Goal: Transaction & Acquisition: Purchase product/service

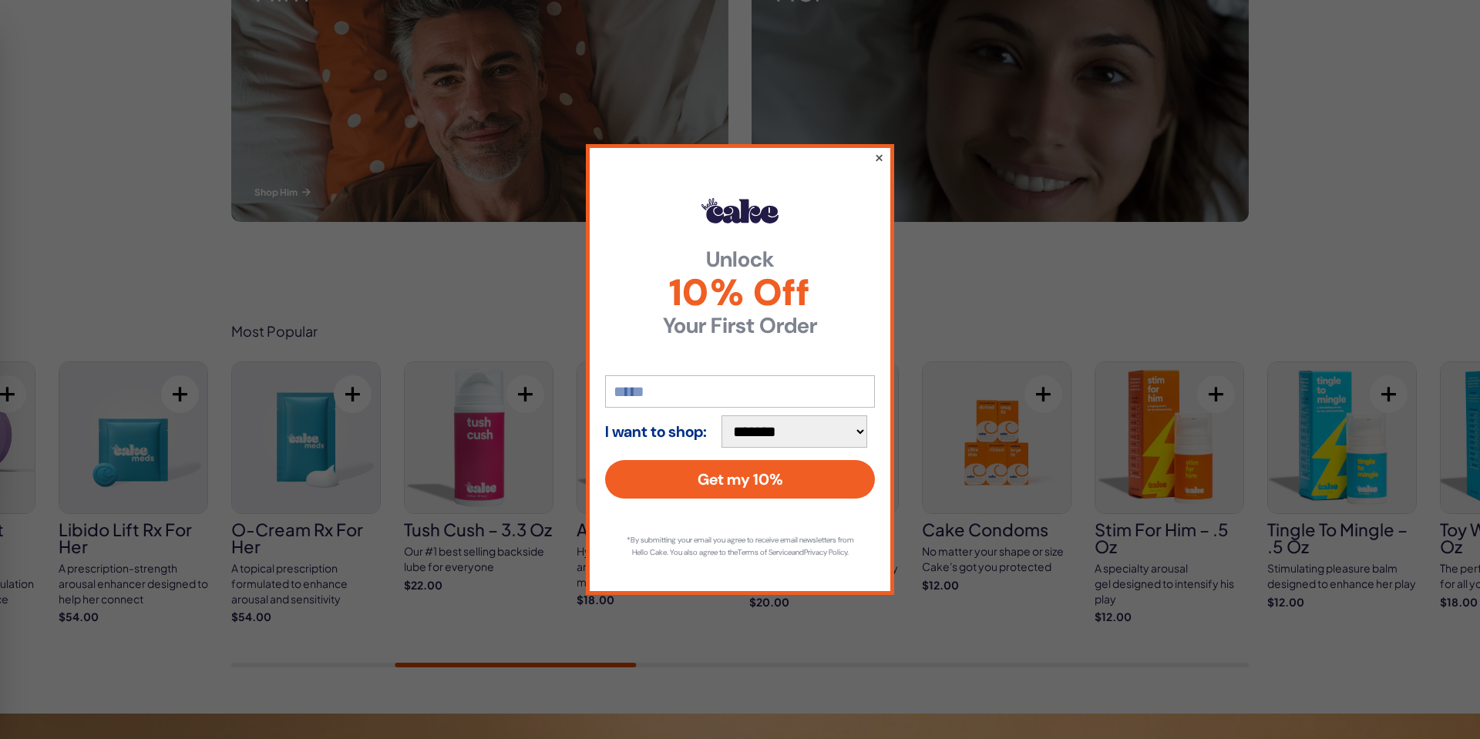
click at [882, 148] on button "×" at bounding box center [879, 157] width 10 height 18
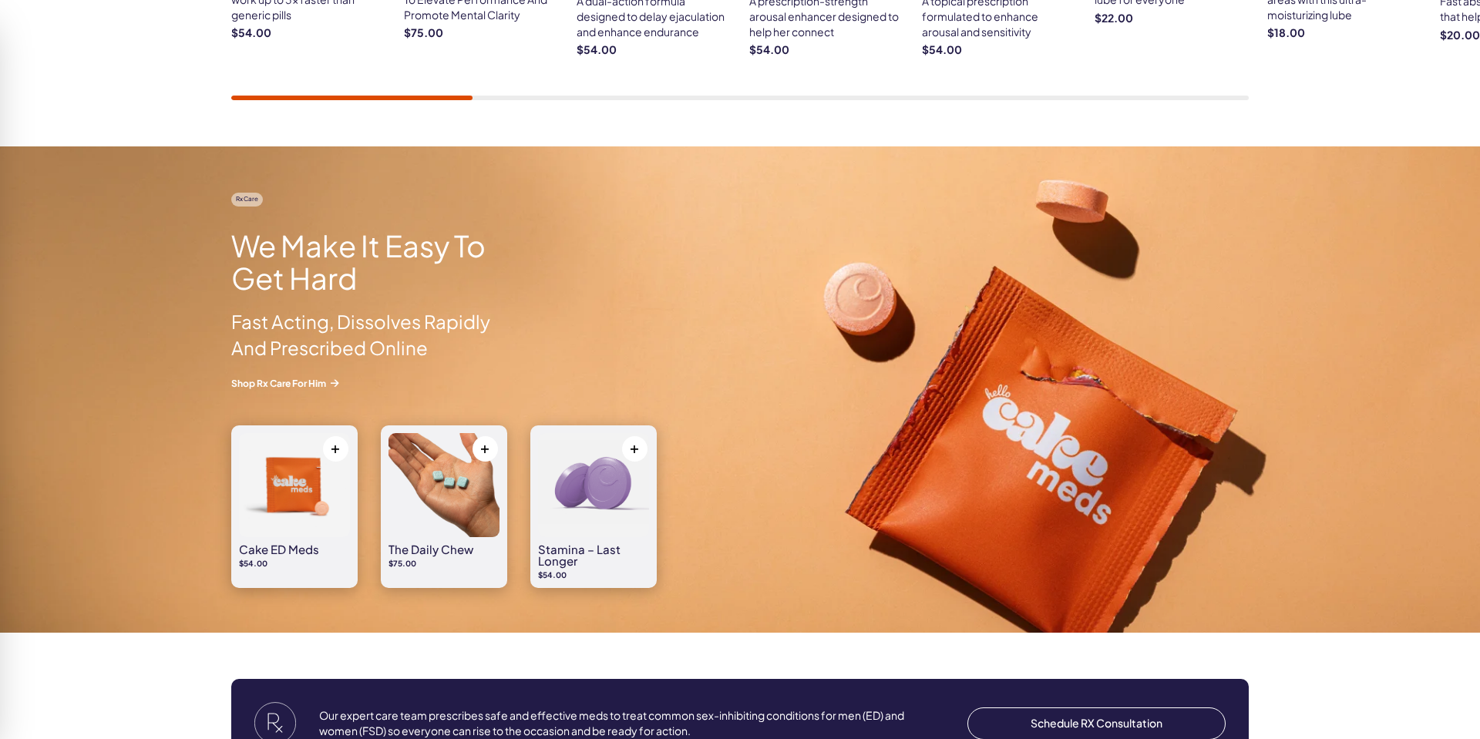
scroll to position [1203, 0]
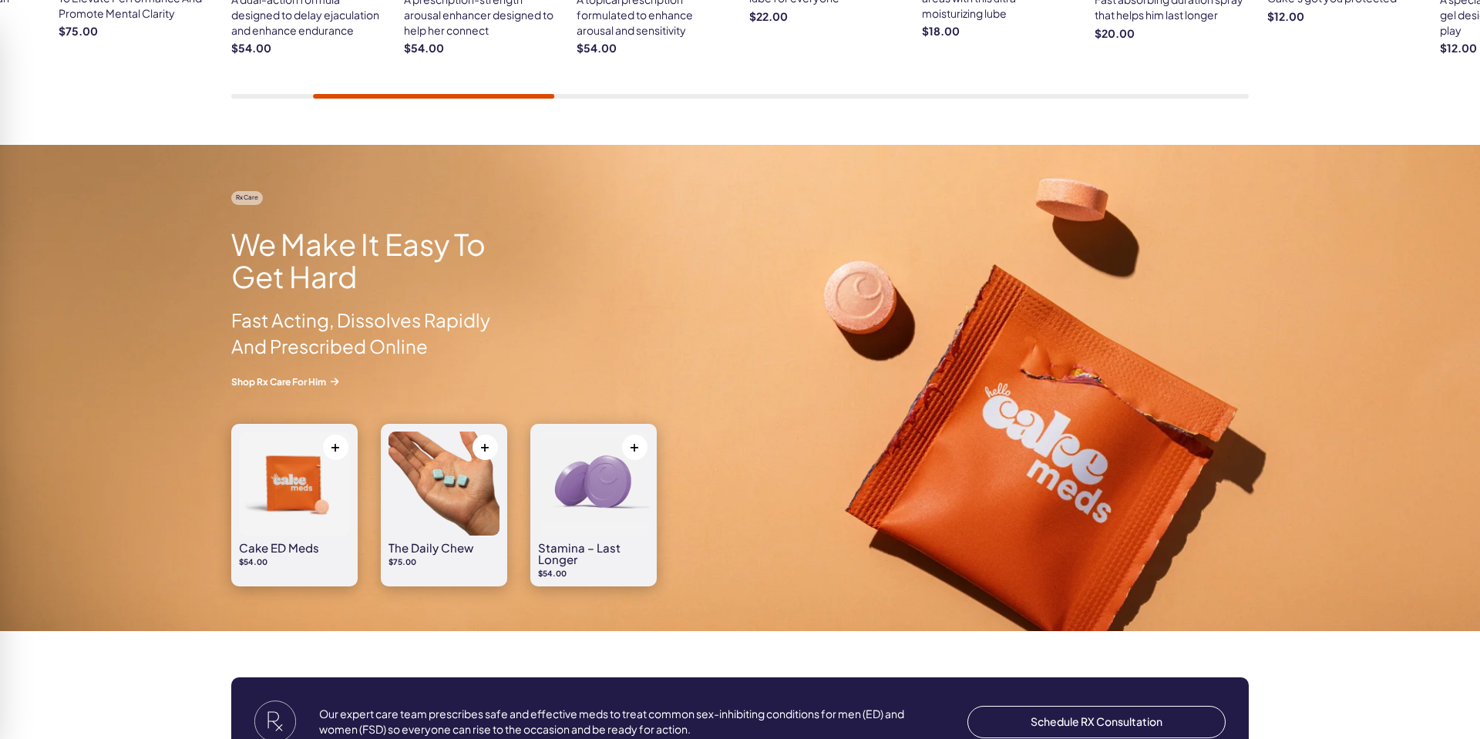
click at [462, 462] on img at bounding box center [443, 484] width 111 height 104
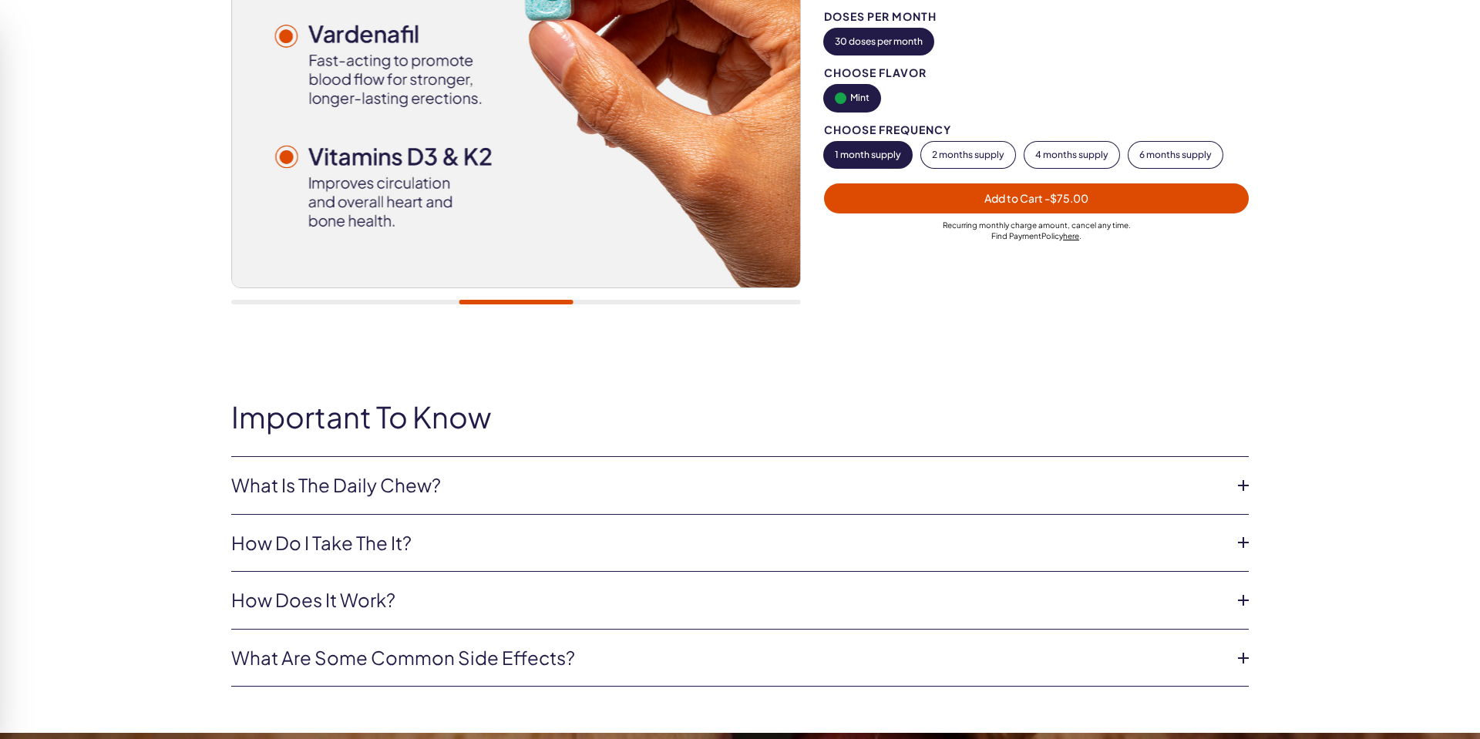
scroll to position [448, 0]
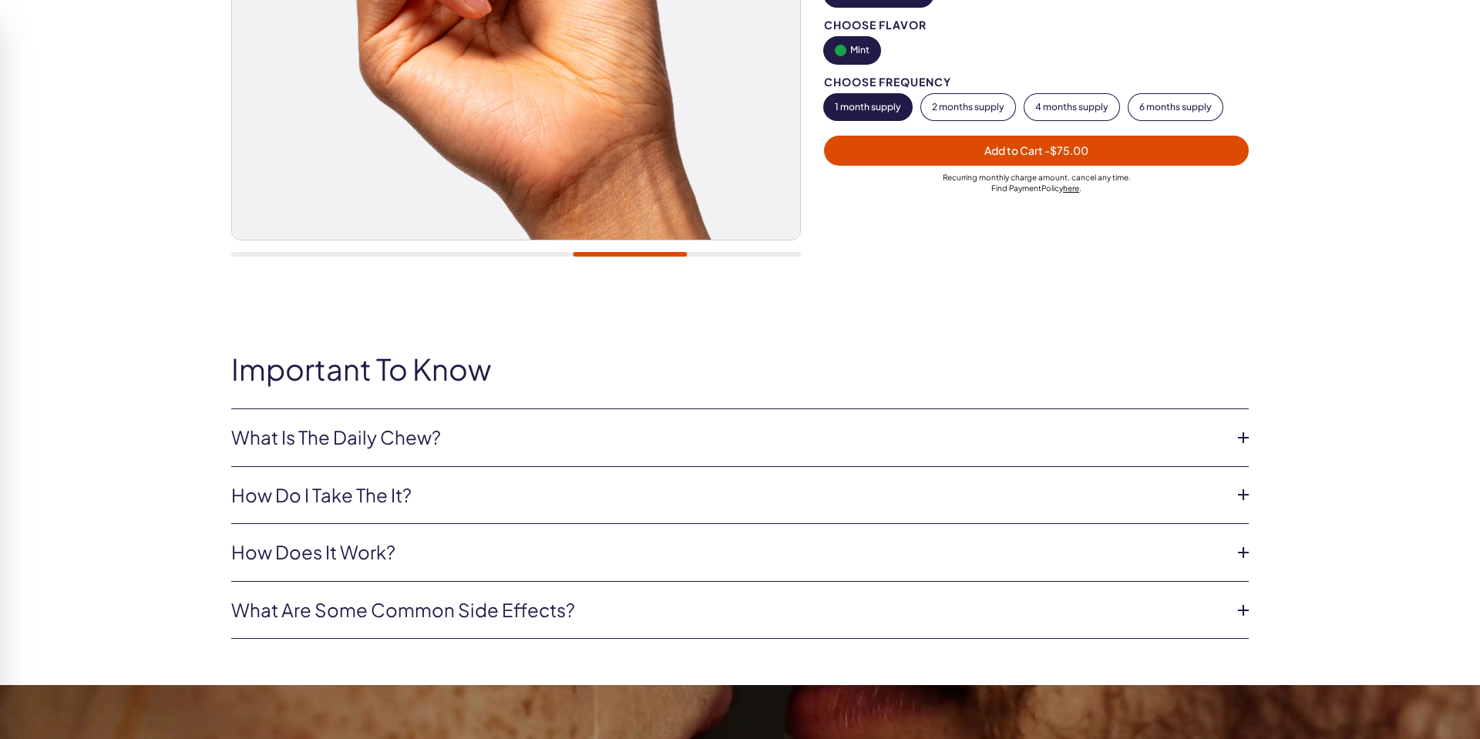
click at [1243, 432] on icon at bounding box center [1243, 437] width 23 height 23
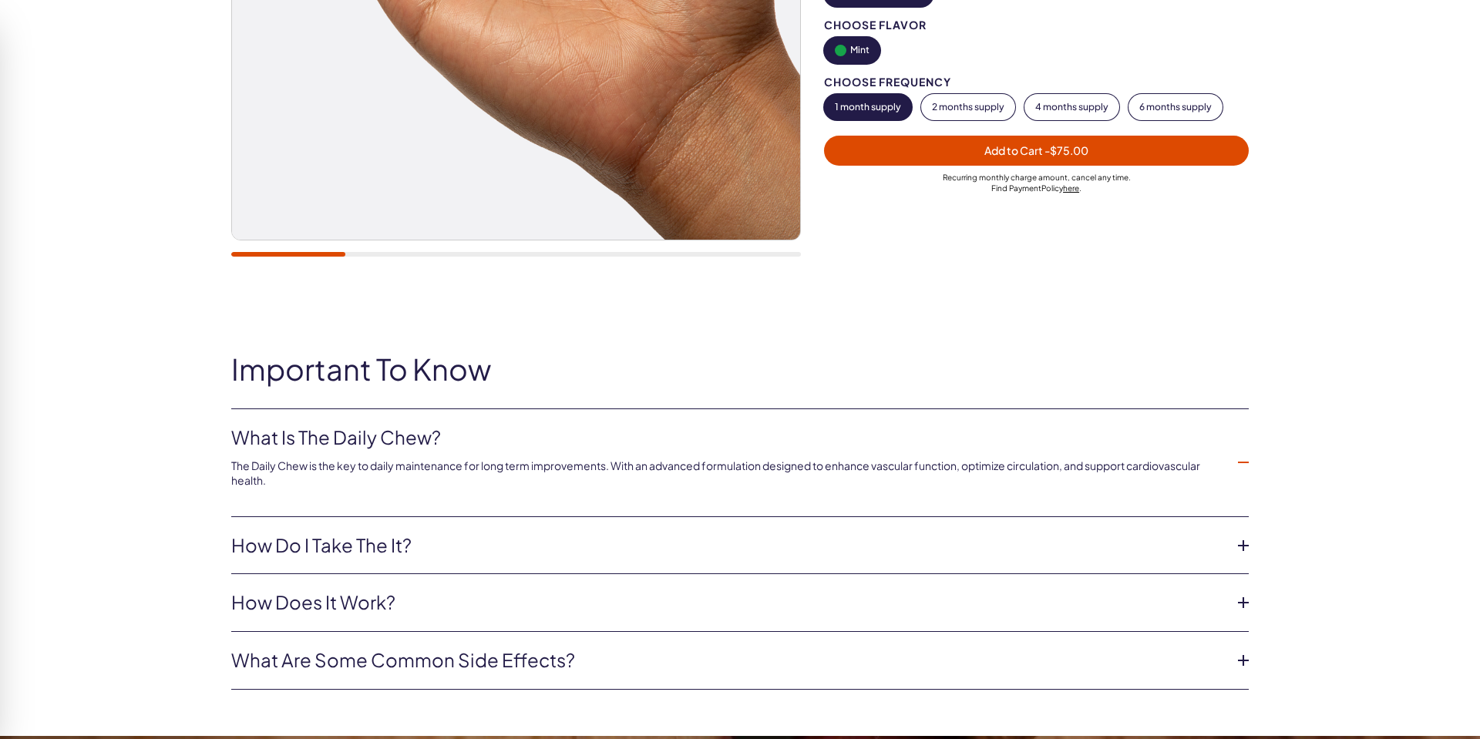
click at [1239, 599] on icon at bounding box center [1243, 602] width 23 height 23
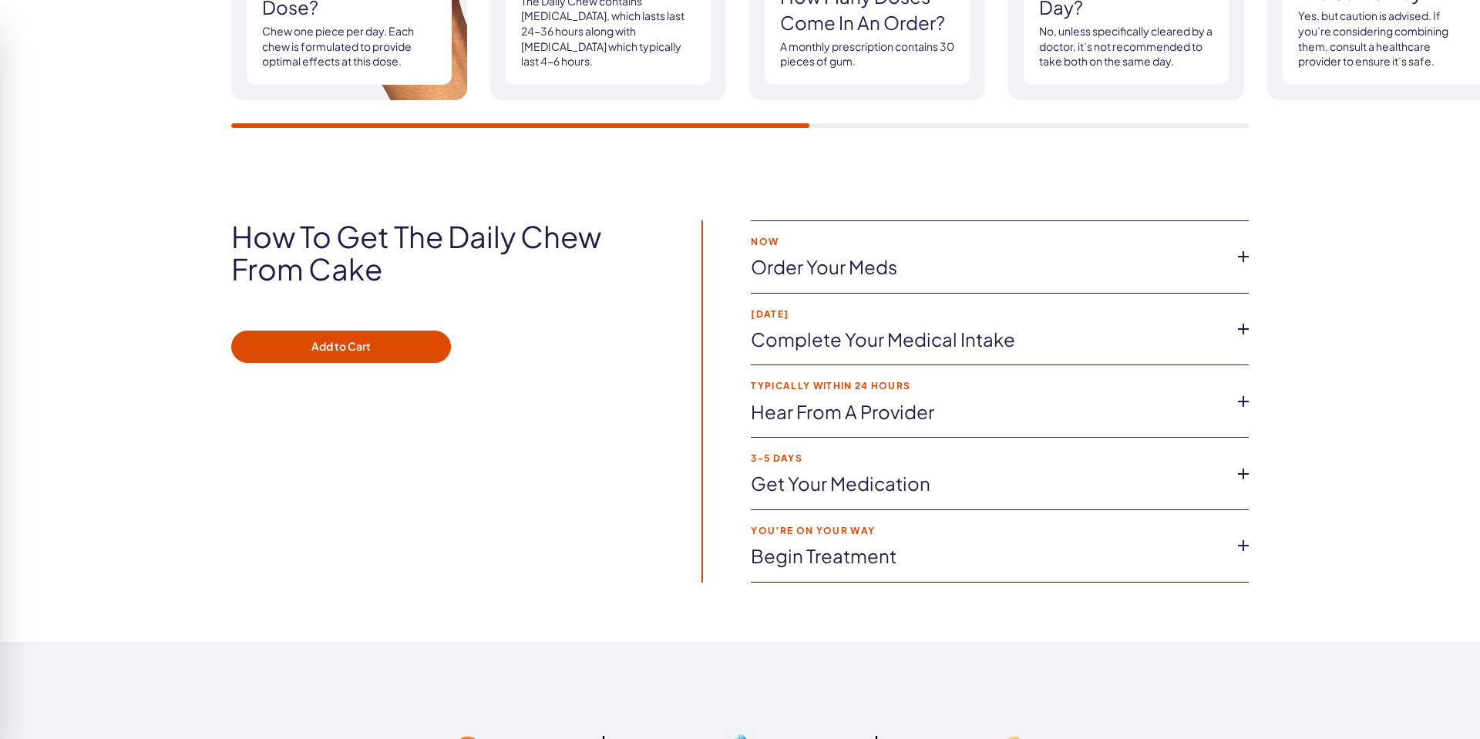
scroll to position [2226, 0]
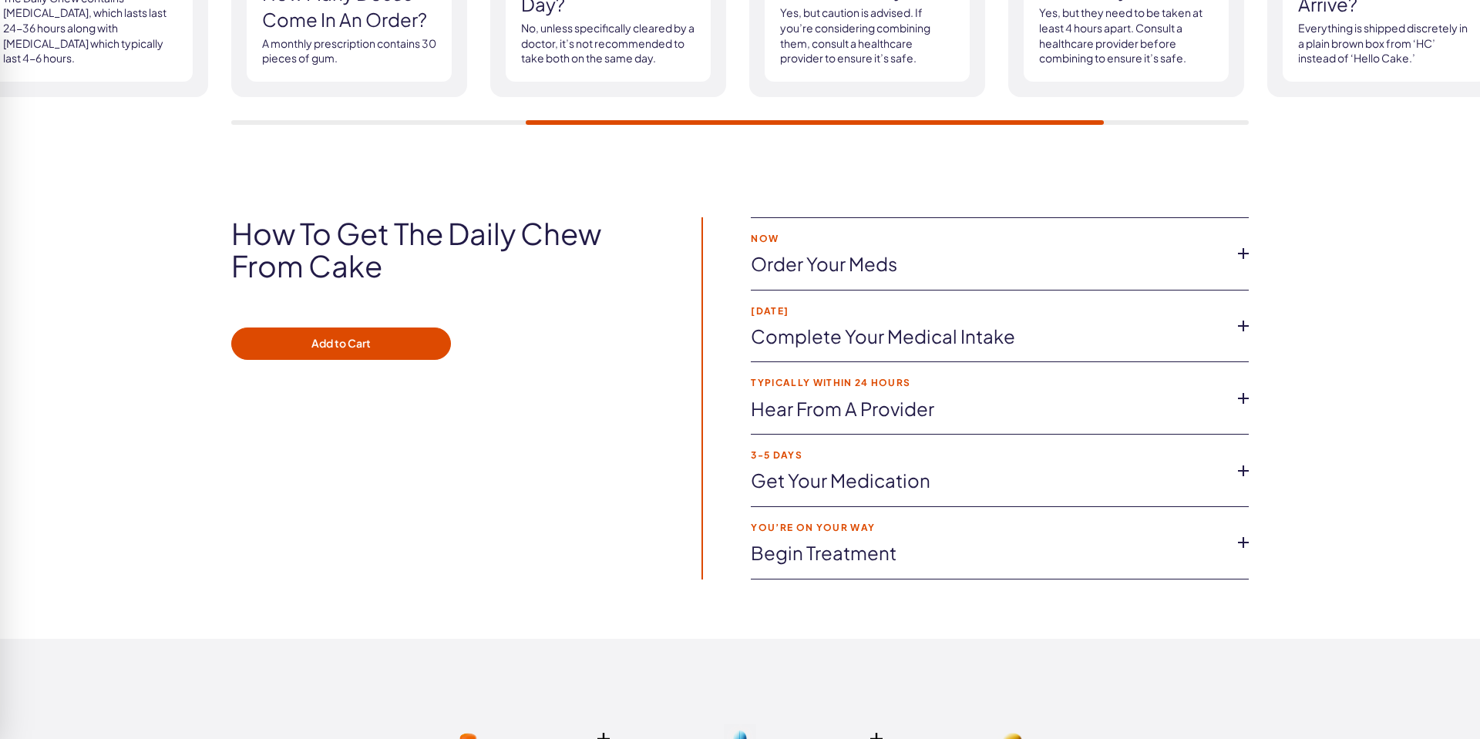
click at [1242, 250] on icon at bounding box center [1243, 253] width 23 height 23
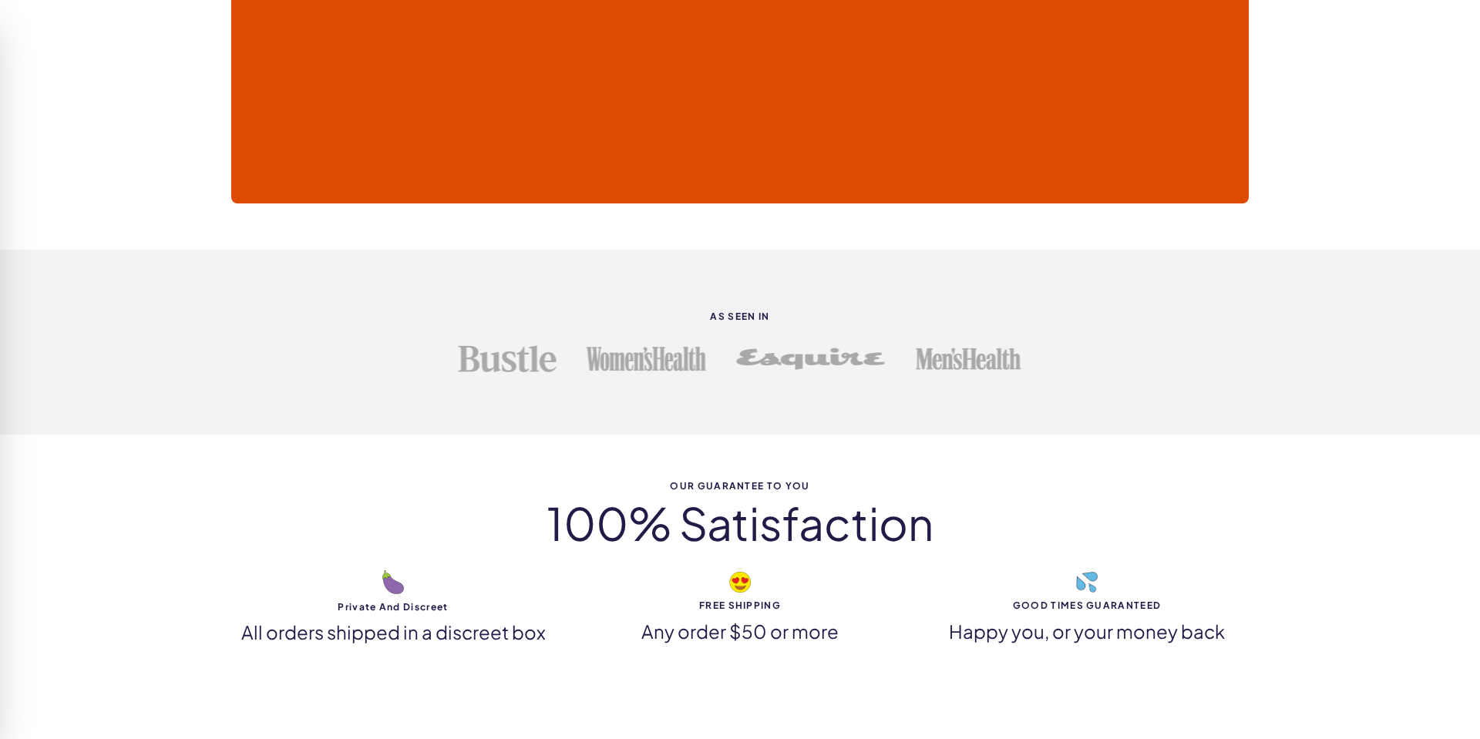
scroll to position [3927, 0]
